Goal: Task Accomplishment & Management: Complete application form

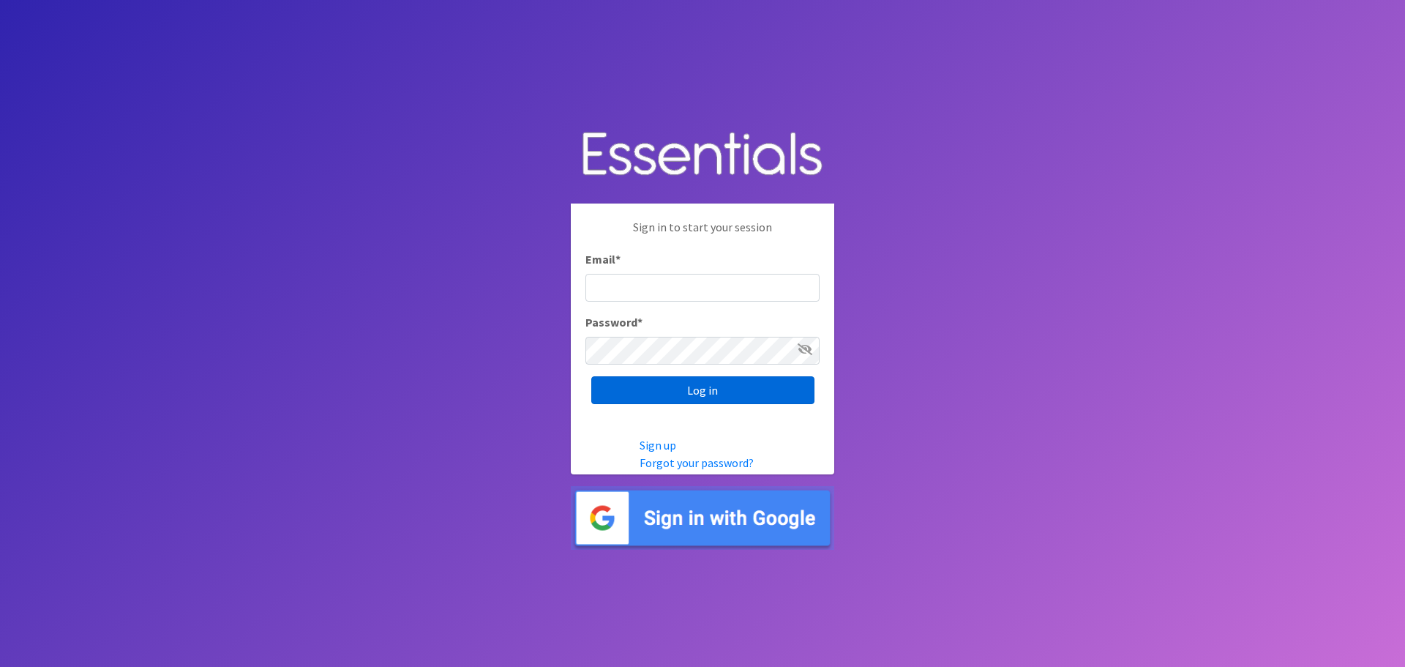
type input "[EMAIL_ADDRESS][DOMAIN_NAME]"
click at [648, 397] on input "Log in" at bounding box center [702, 390] width 223 height 28
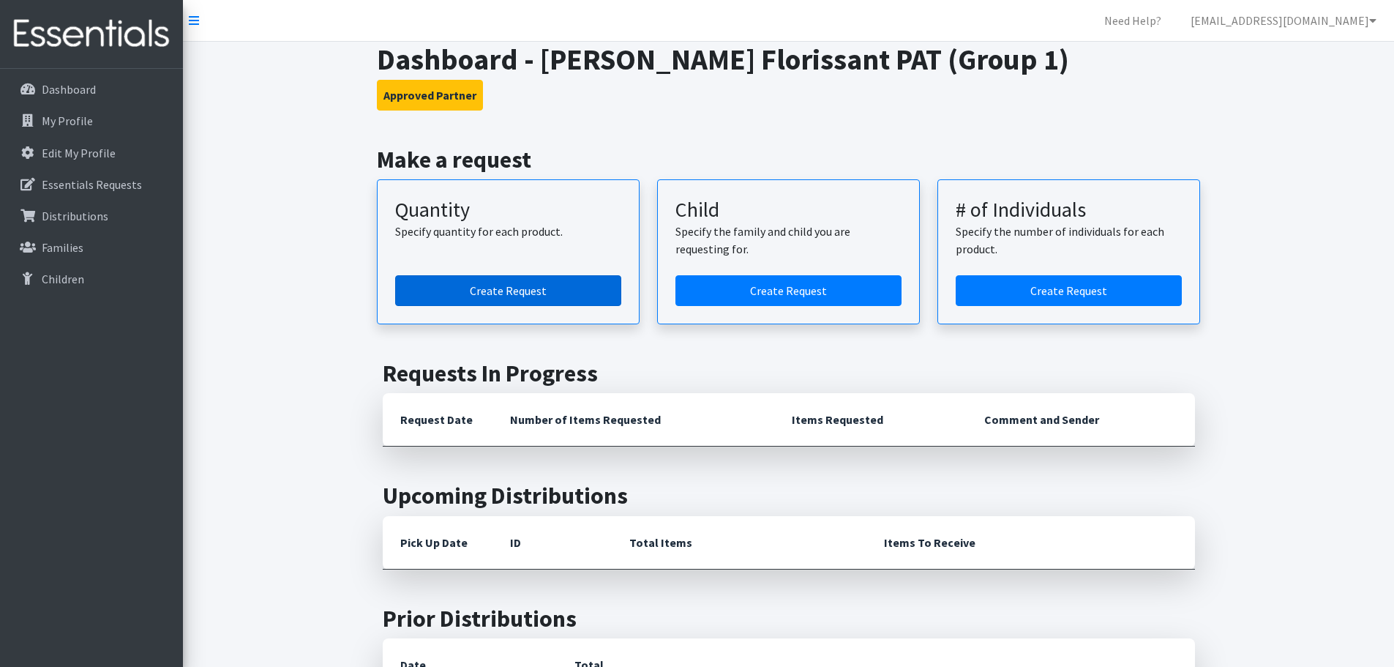
click at [528, 294] on link "Create Request" at bounding box center [508, 290] width 226 height 31
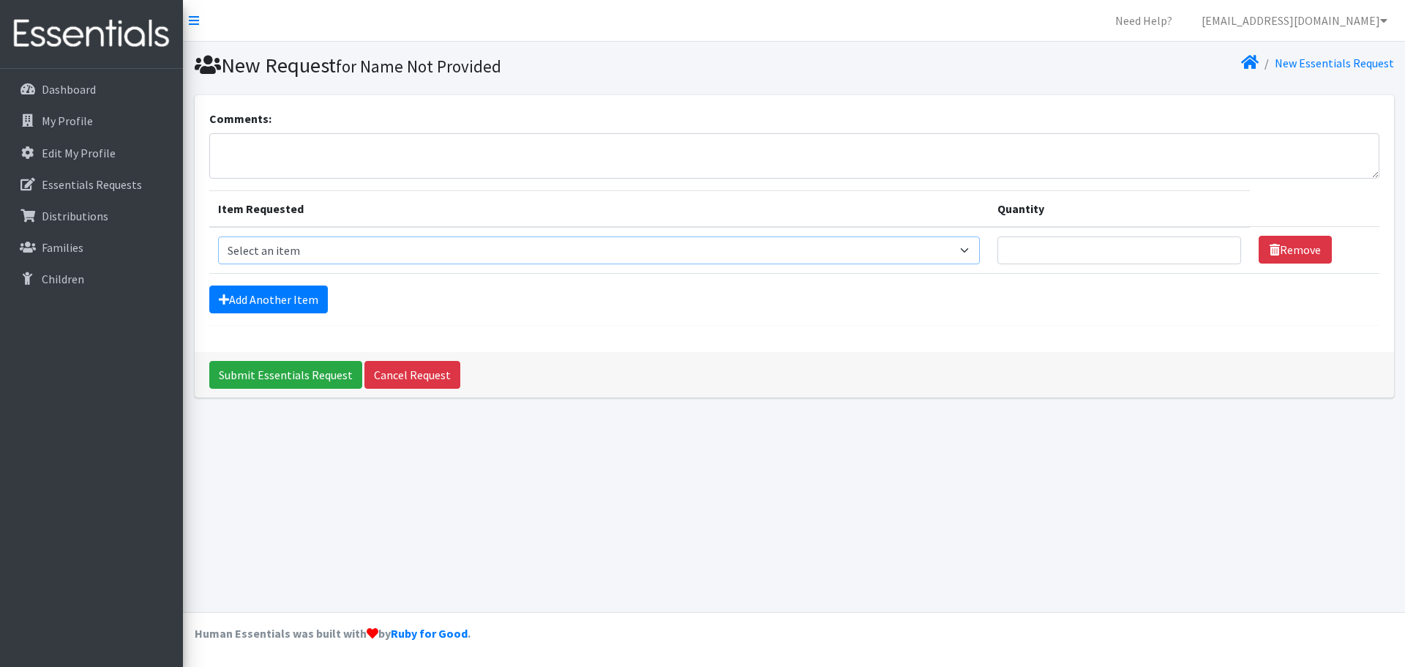
click at [567, 253] on select "Select an item Period Supplies: Mixed Kits (order by bag) Applicator-free tampo…" at bounding box center [599, 250] width 762 height 28
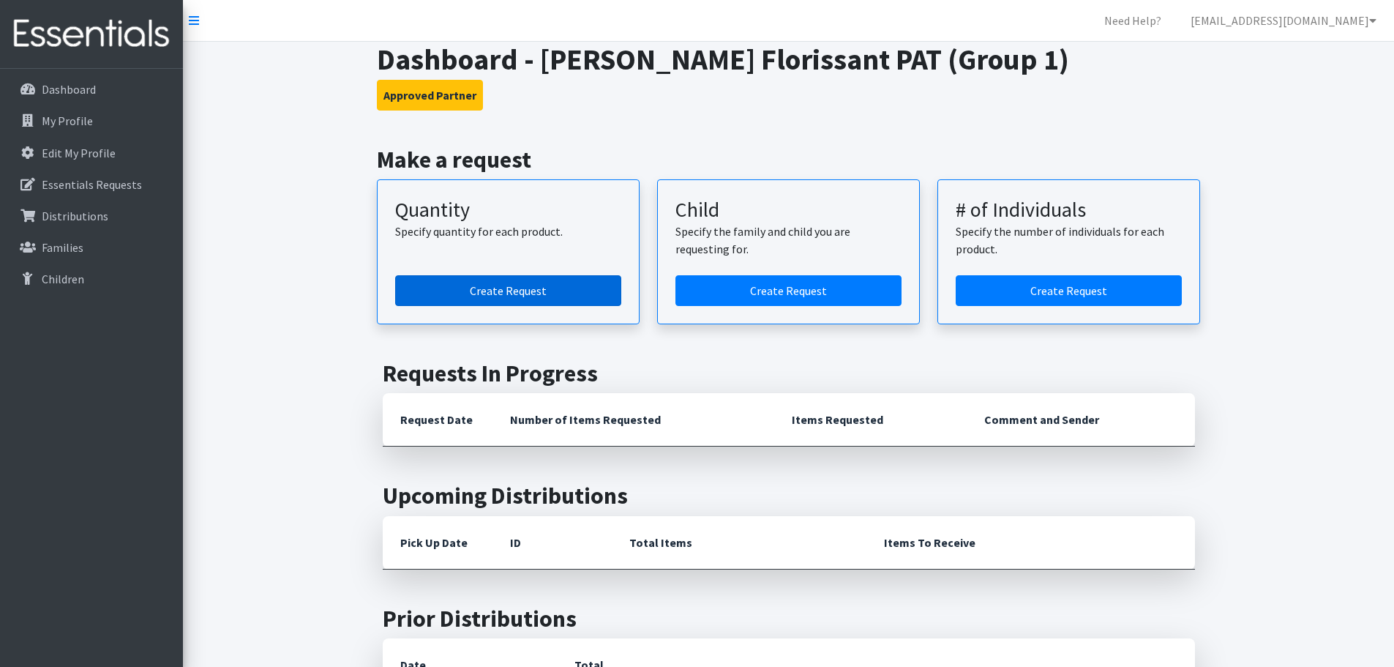
click at [530, 296] on link "Create Request" at bounding box center [508, 290] width 226 height 31
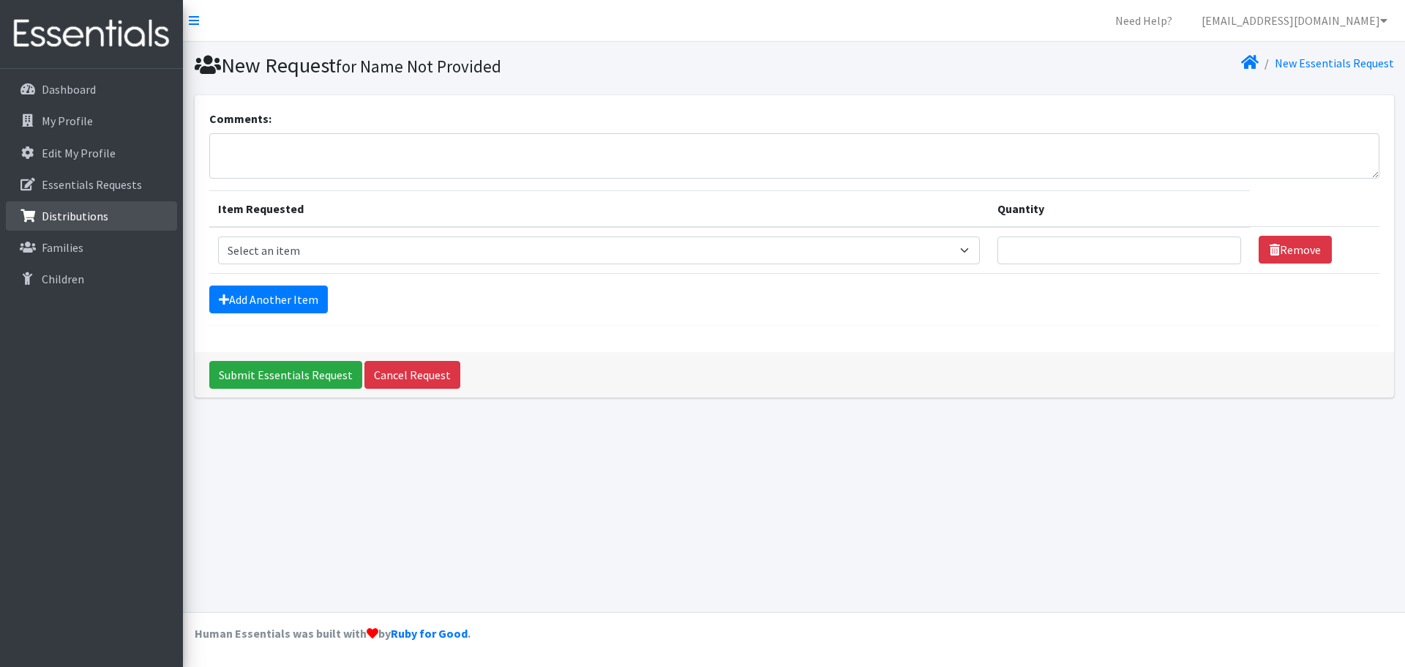
click at [64, 210] on p "Distributions" at bounding box center [75, 216] width 67 height 15
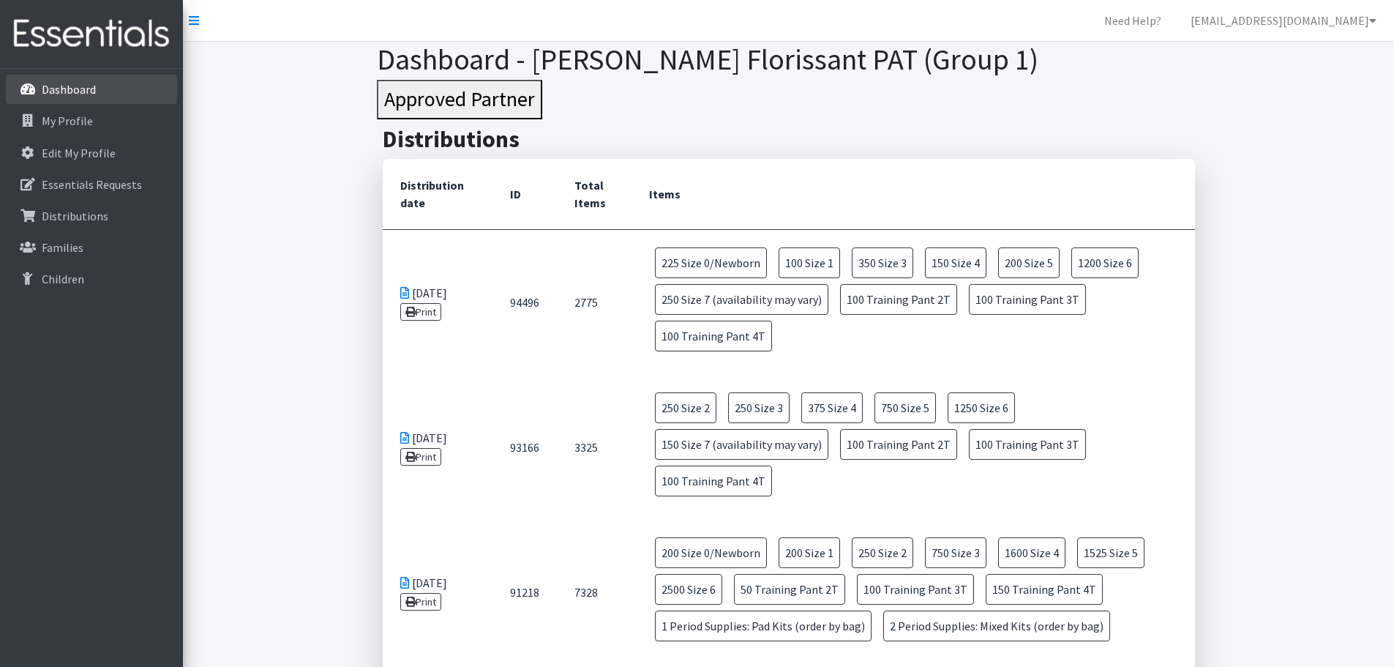
click at [100, 94] on link "Dashboard" at bounding box center [91, 89] width 171 height 29
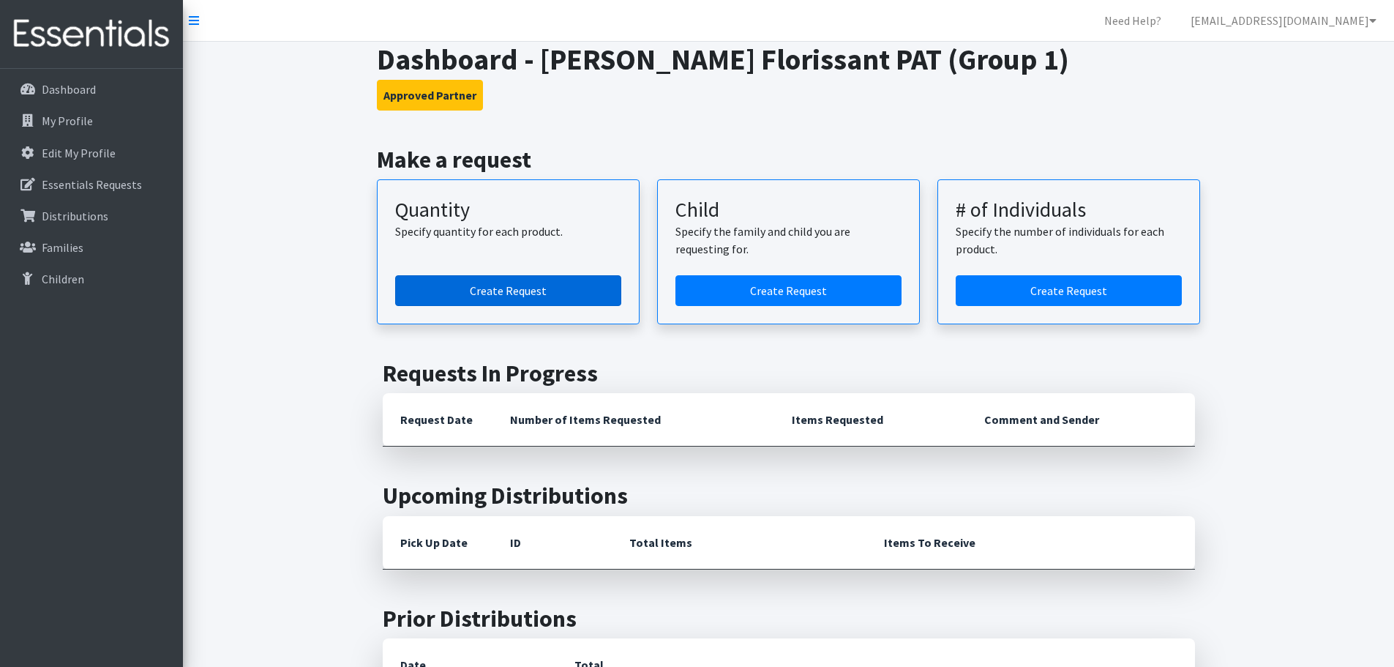
click at [522, 293] on link "Create Request" at bounding box center [508, 290] width 226 height 31
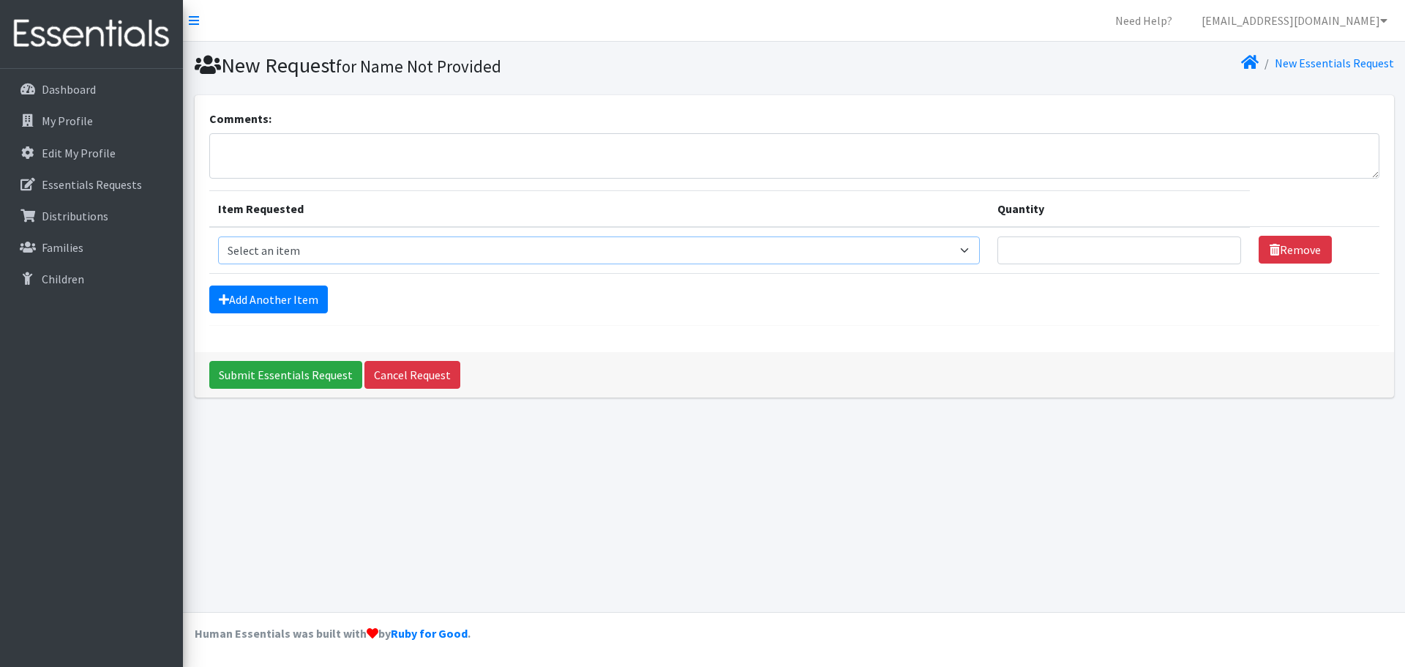
click at [455, 255] on select "Select an item Period Supplies: Mixed Kits (order by bag) Applicator-free tampo…" at bounding box center [599, 250] width 762 height 28
select select "1090"
click at [218, 236] on select "Select an item Period Supplies: Mixed Kits (order by bag) Applicator-free tampo…" at bounding box center [599, 250] width 762 height 28
click at [1151, 260] on input "Quantity" at bounding box center [1119, 250] width 244 height 28
click at [1219, 256] on input "1" at bounding box center [1119, 250] width 244 height 28
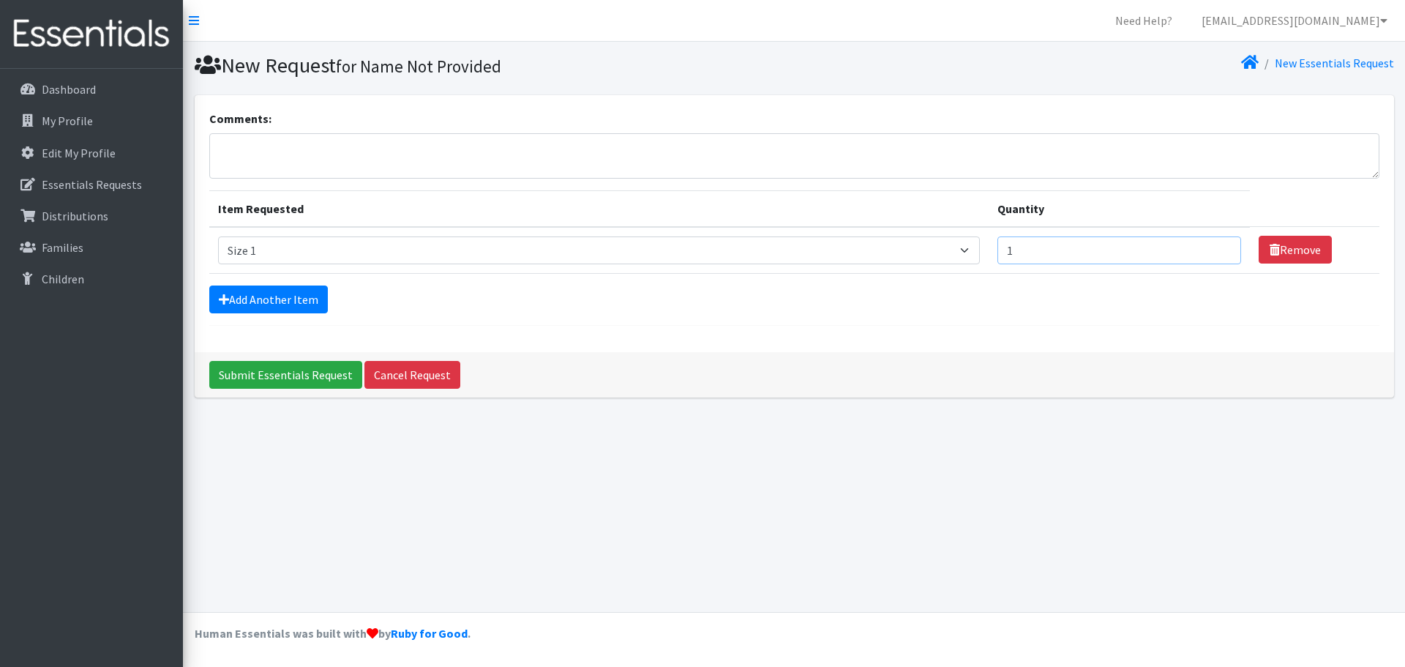
drag, startPoint x: 1045, startPoint y: 252, endPoint x: 980, endPoint y: 258, distance: 65.4
click at [980, 258] on tr "Item Requested Select an item Period Supplies: Mixed Kits (order by bag) Applic…" at bounding box center [794, 250] width 1170 height 47
type input "5"
click at [231, 304] on link "Add Another Item" at bounding box center [268, 299] width 119 height 28
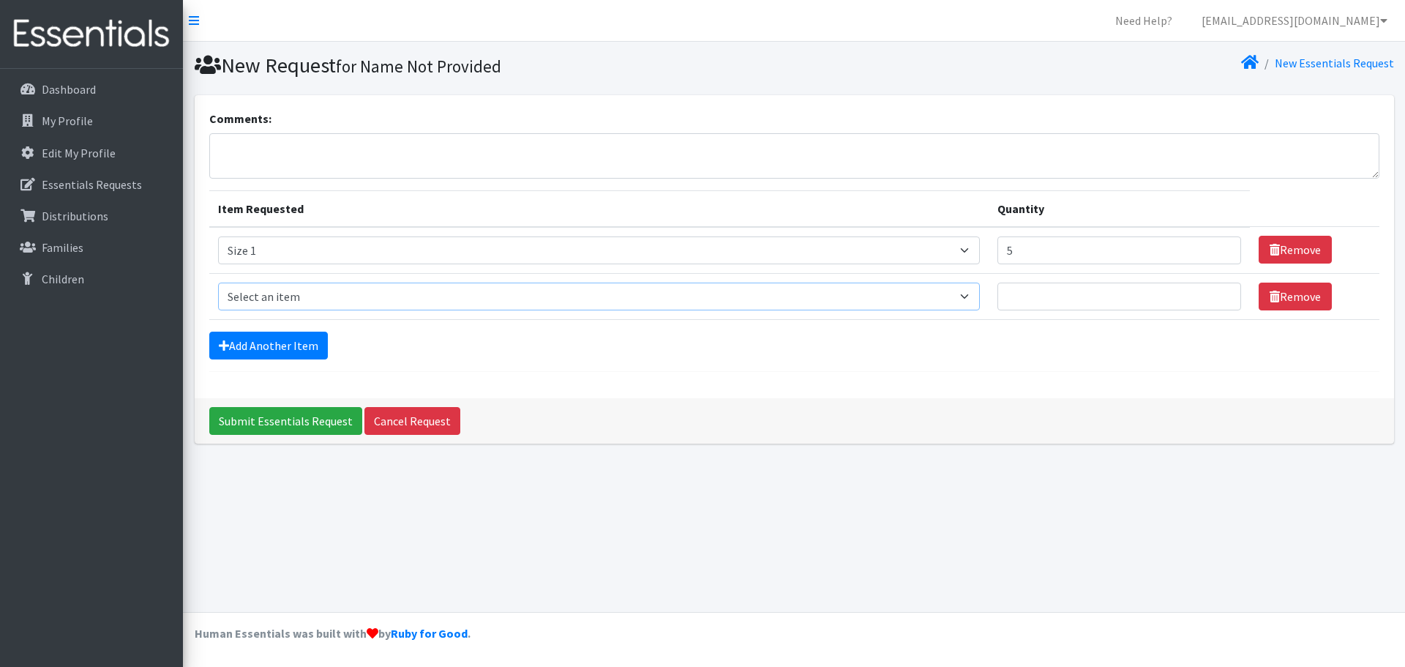
click at [975, 302] on select "Select an item Period Supplies: Mixed Kits (order by bag) Applicator-free tampo…" at bounding box center [599, 296] width 762 height 28
select select "1097"
click at [218, 282] on select "Select an item Period Supplies: Mixed Kits (order by bag) Applicator-free tampo…" at bounding box center [599, 296] width 762 height 28
click at [1069, 304] on input "Quantity" at bounding box center [1119, 296] width 244 height 28
type input "12"
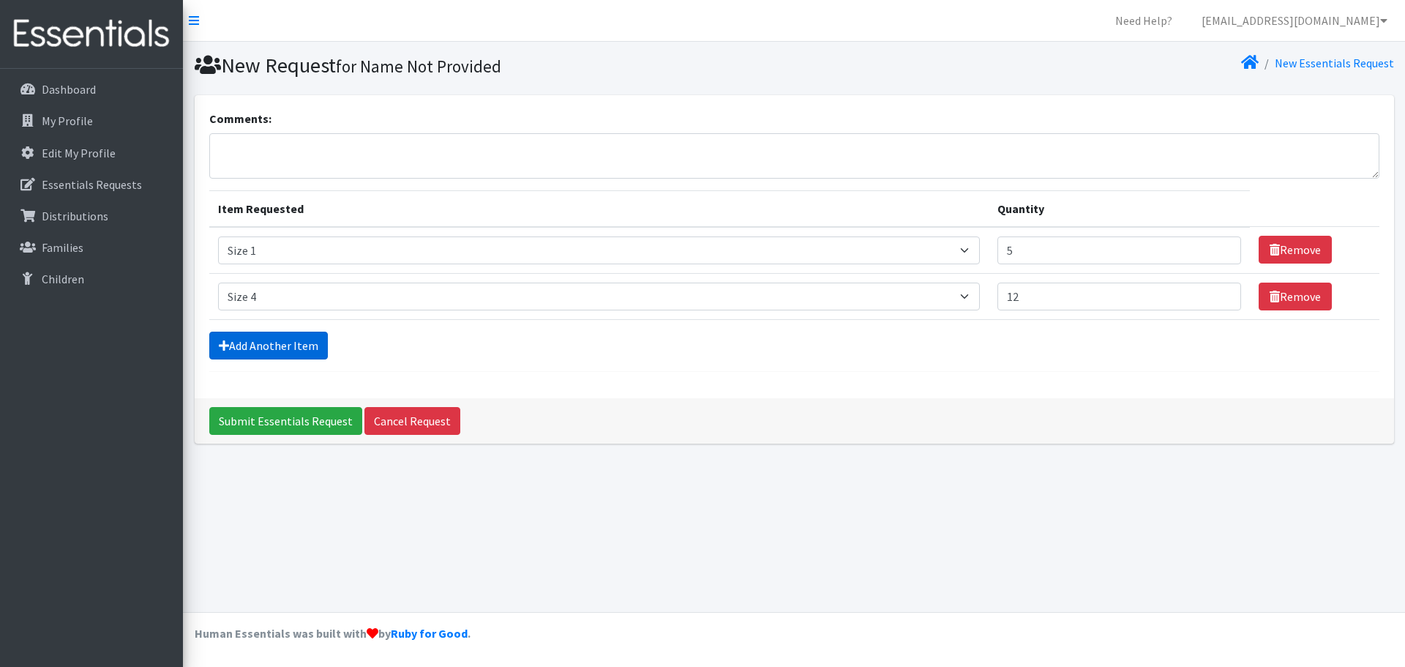
click at [287, 342] on link "Add Another Item" at bounding box center [268, 346] width 119 height 28
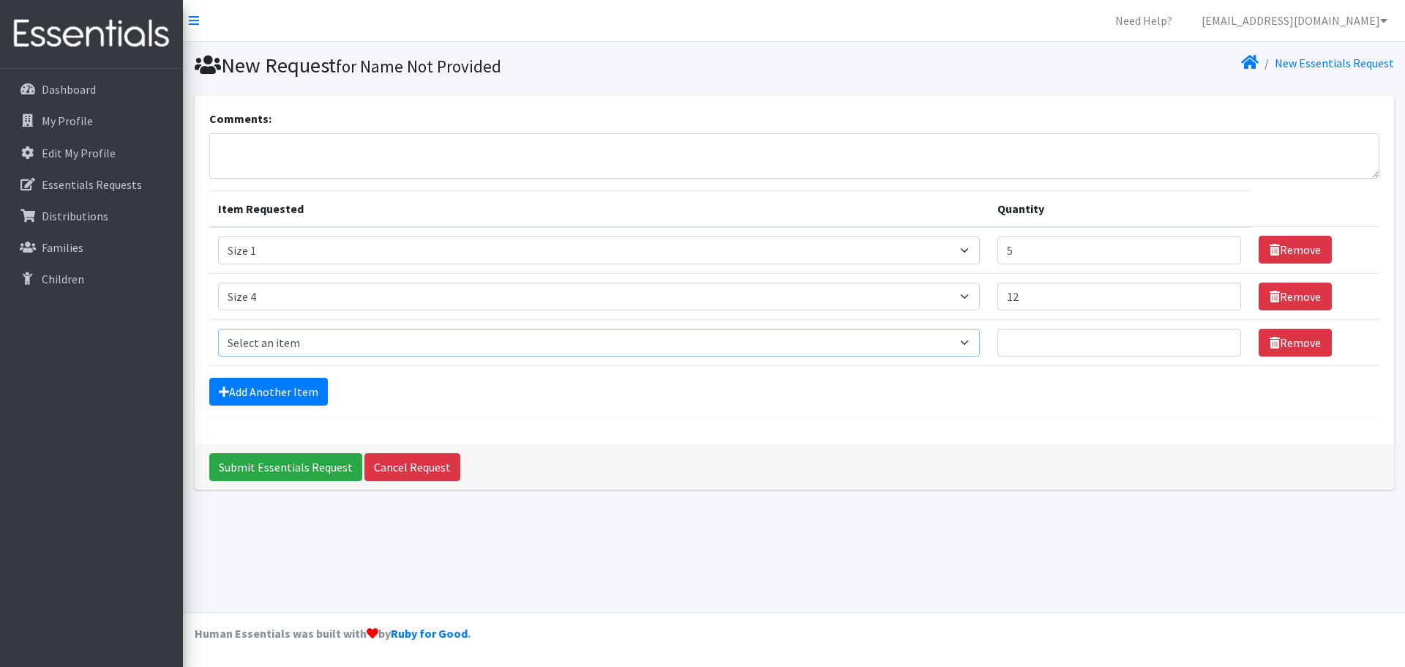
click at [285, 342] on select "Select an item Period Supplies: Mixed Kits (order by bag) Applicator-free tampo…" at bounding box center [599, 343] width 762 height 28
select select "1100"
click at [218, 329] on select "Select an item Period Supplies: Mixed Kits (order by bag) Applicator-free tampo…" at bounding box center [599, 343] width 762 height 28
click at [1115, 352] on input "Quantity" at bounding box center [1119, 343] width 244 height 28
type input "60"
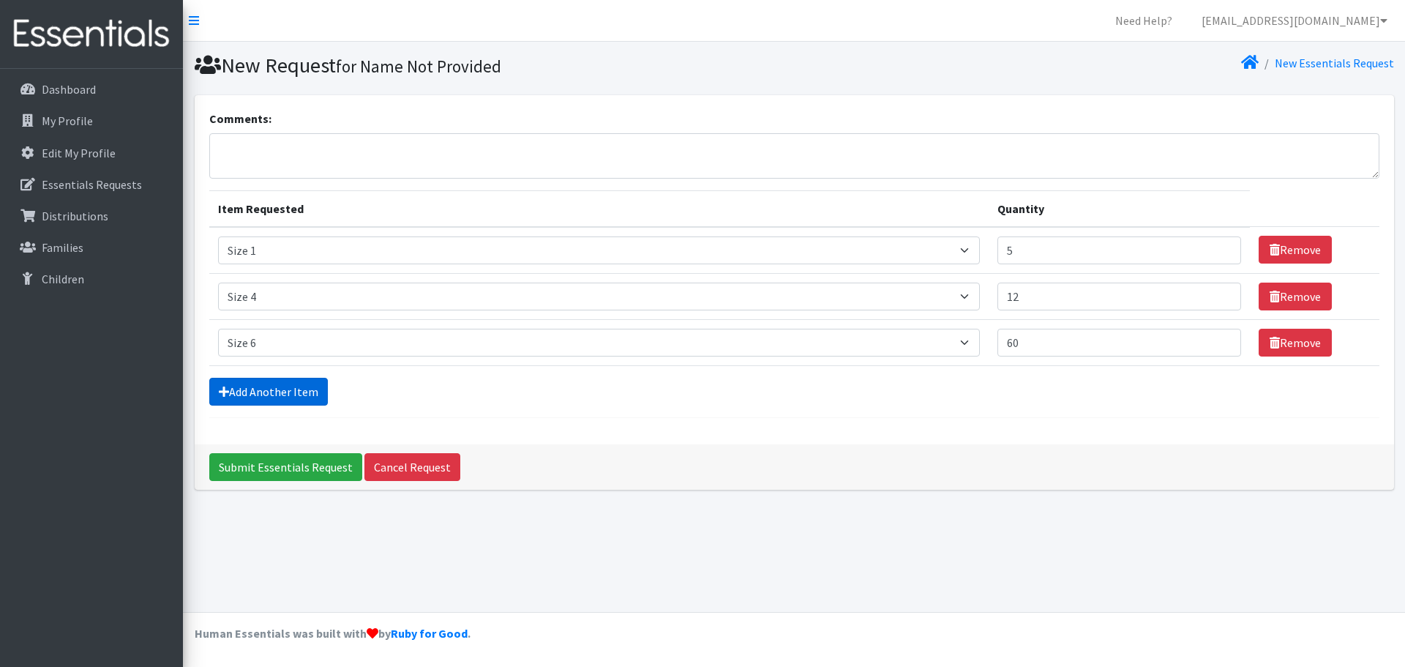
click at [270, 384] on link "Add Another Item" at bounding box center [268, 392] width 119 height 28
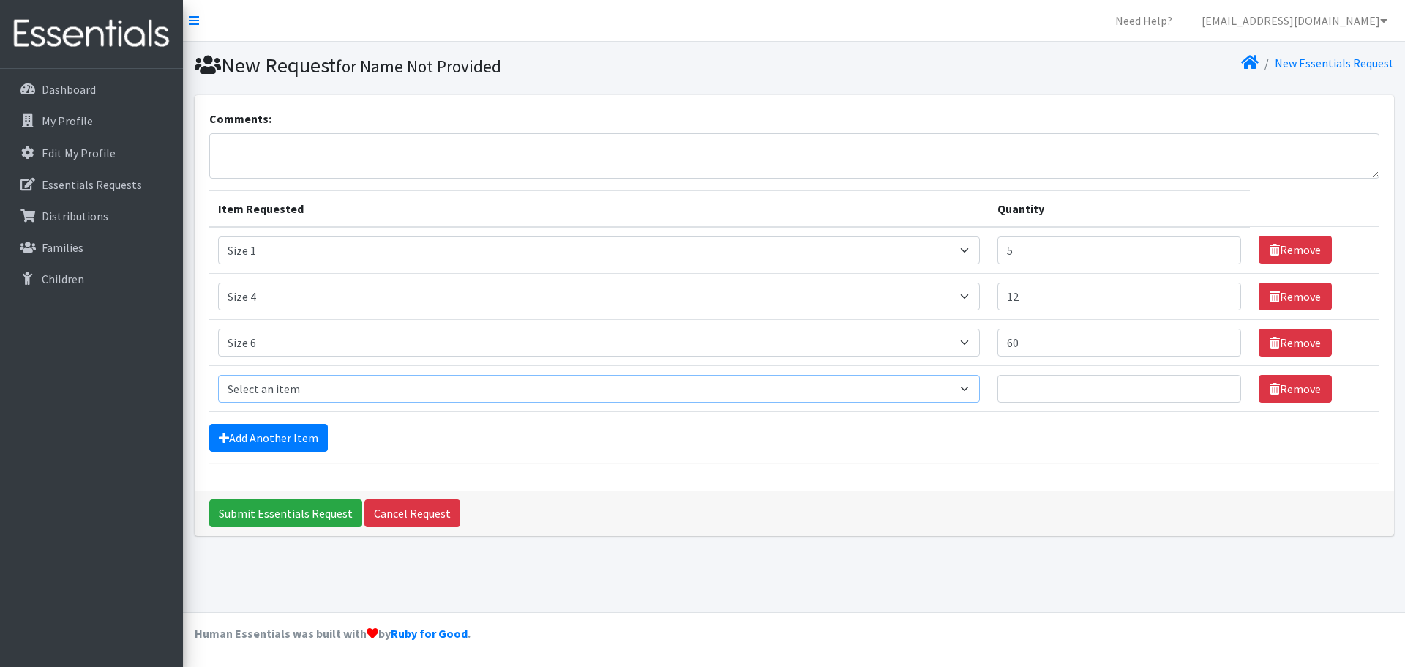
click at [276, 384] on select "Select an item Period Supplies: Mixed Kits (order by bag) Applicator-free tampo…" at bounding box center [599, 389] width 762 height 28
select select "6073"
click at [218, 375] on select "Select an item Period Supplies: Mixed Kits (order by bag) Applicator-free tampo…" at bounding box center [599, 389] width 762 height 28
click at [1112, 388] on input "Quantity" at bounding box center [1119, 389] width 244 height 28
type input "10"
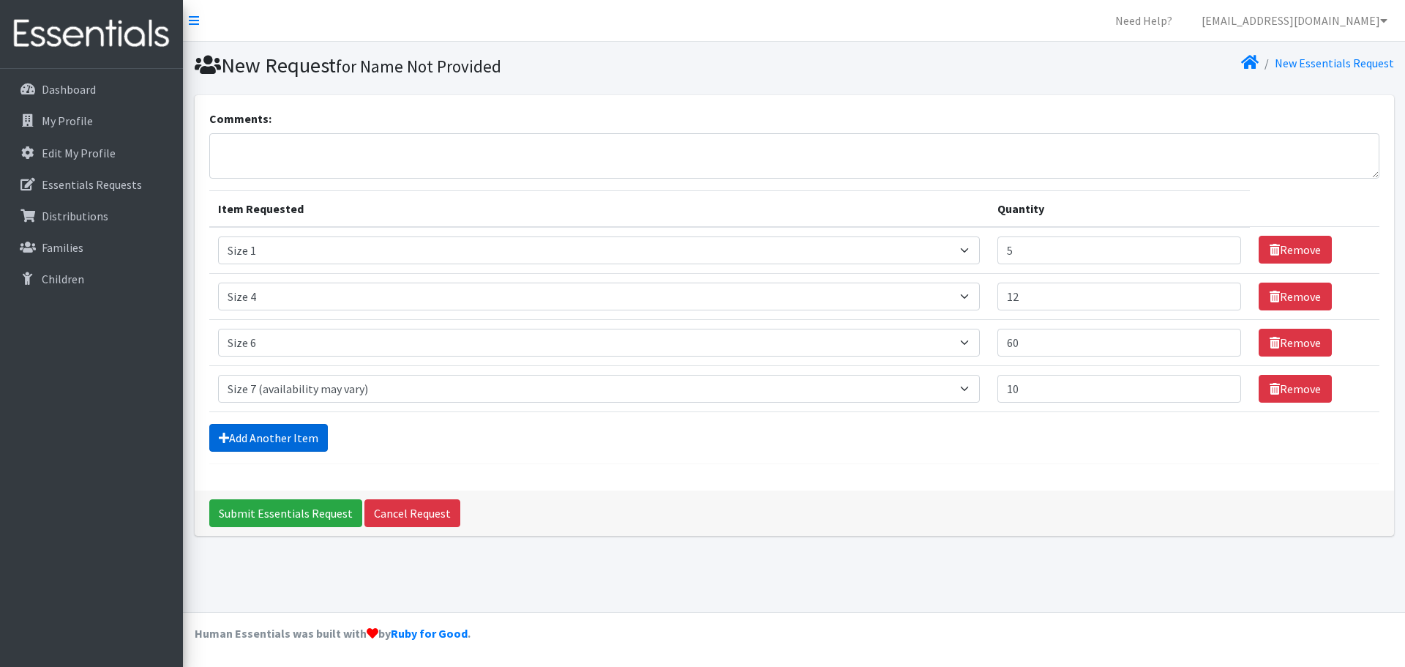
click at [228, 435] on icon at bounding box center [224, 438] width 10 height 12
click at [252, 438] on link "Add Another Item" at bounding box center [268, 438] width 119 height 28
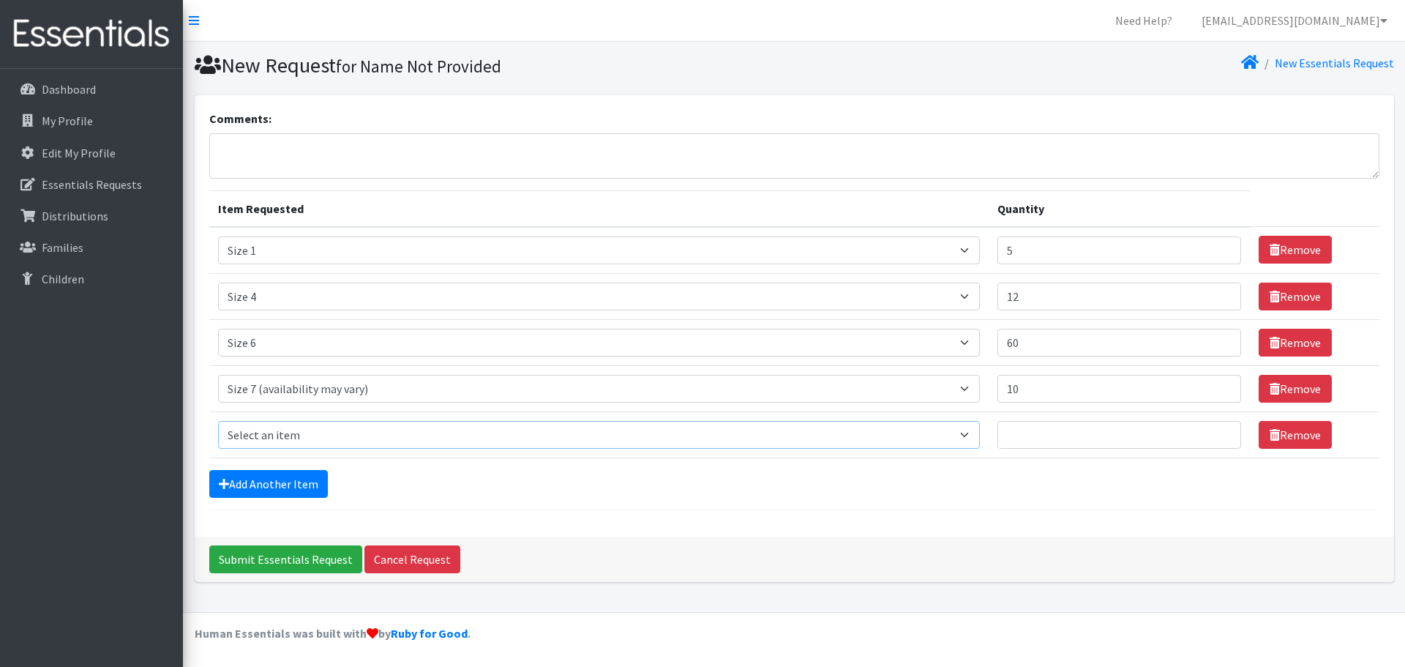
click at [549, 435] on select "Select an item Period Supplies: Mixed Kits (order by bag) Applicator-free tampo…" at bounding box center [599, 435] width 762 height 28
select select "1093"
click at [218, 421] on select "Select an item Period Supplies: Mixed Kits (order by bag) Applicator-free tampo…" at bounding box center [599, 435] width 762 height 28
click at [1055, 437] on input "Quantity" at bounding box center [1119, 435] width 244 height 28
type input "10"
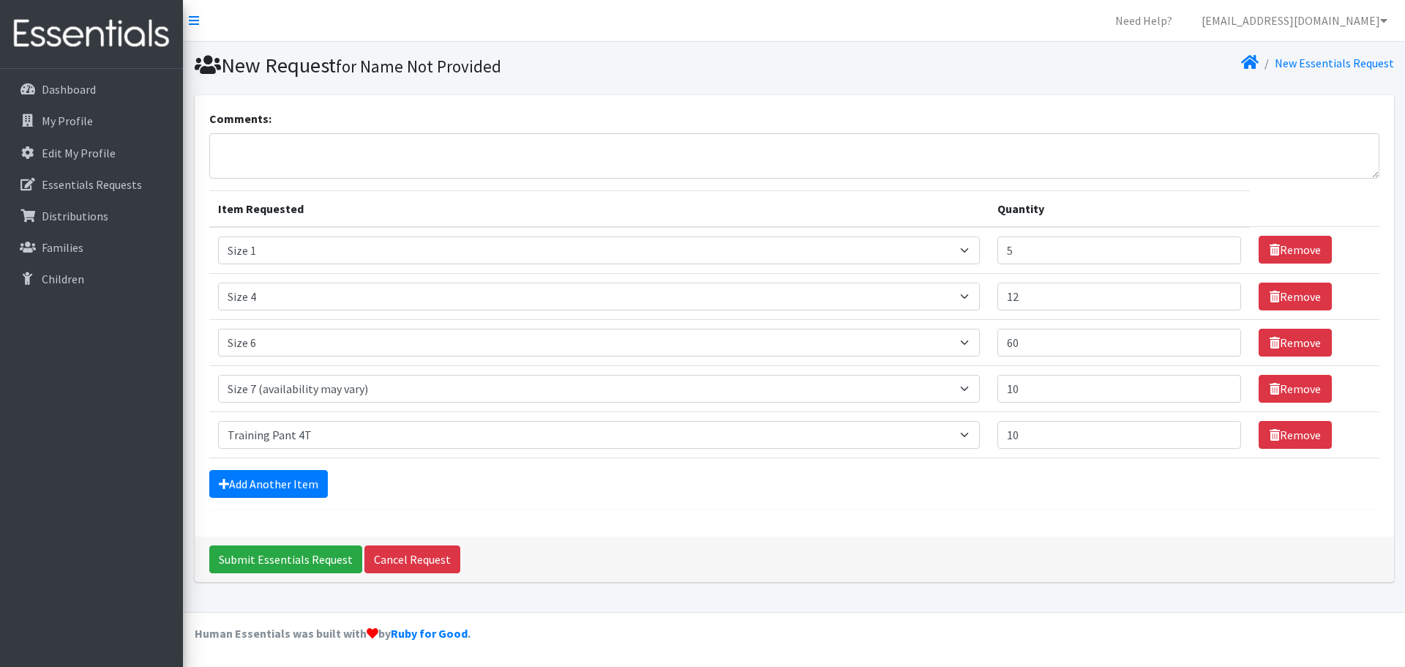
click at [449, 487] on div "Add Another Item" at bounding box center [794, 484] width 1170 height 28
click at [281, 560] on input "Submit Essentials Request" at bounding box center [285, 559] width 153 height 28
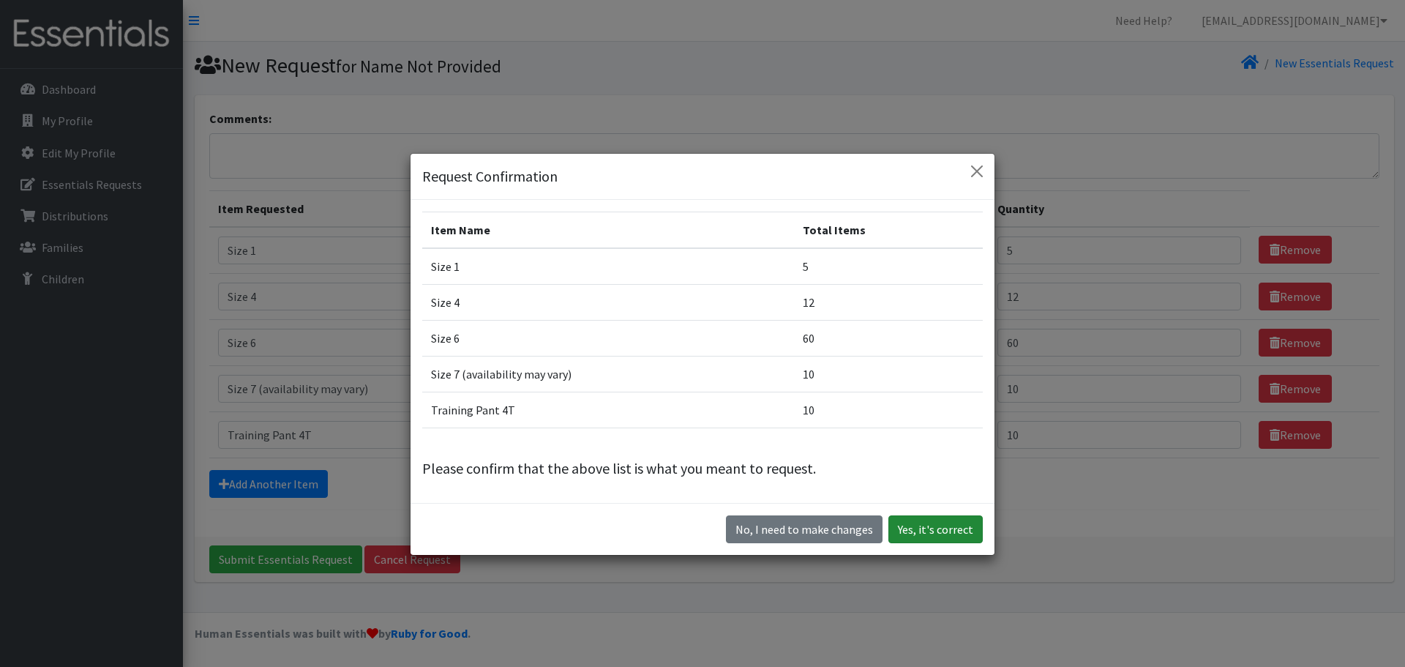
click at [930, 531] on button "Yes, it's correct" at bounding box center [935, 529] width 94 height 28
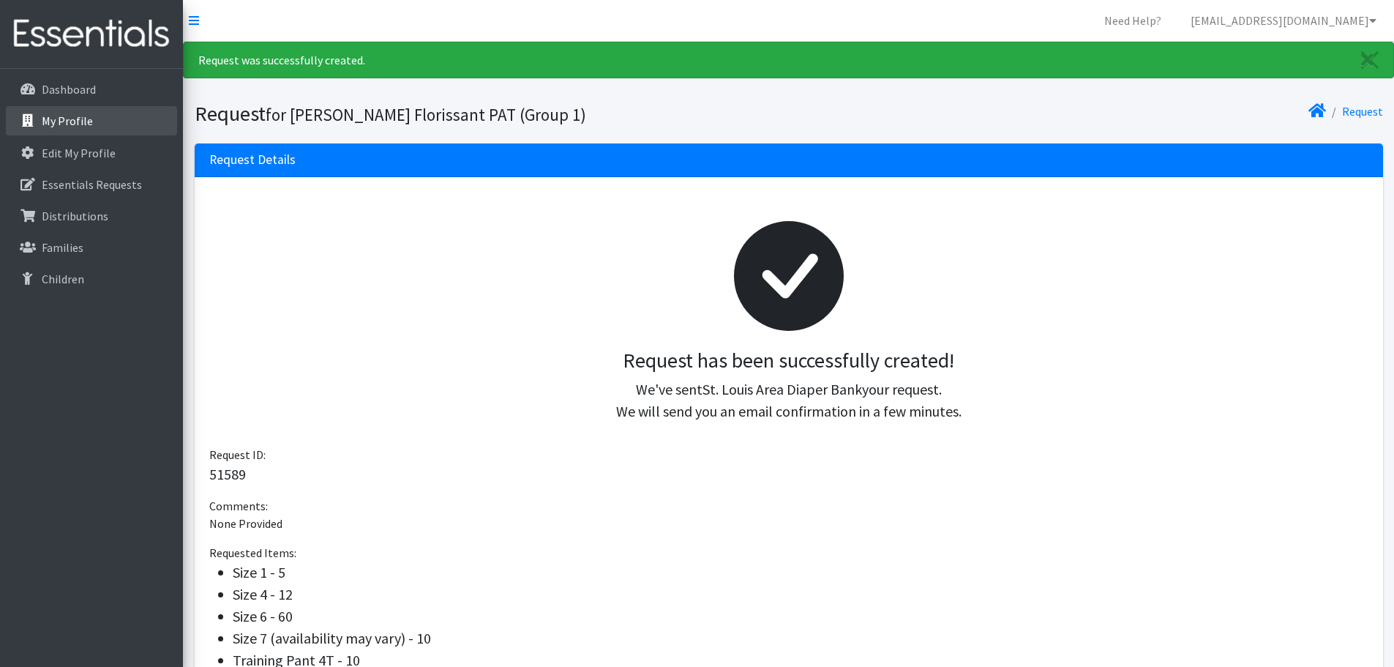
click at [69, 113] on link "My Profile" at bounding box center [91, 120] width 171 height 29
